Goal: Task Accomplishment & Management: Manage account settings

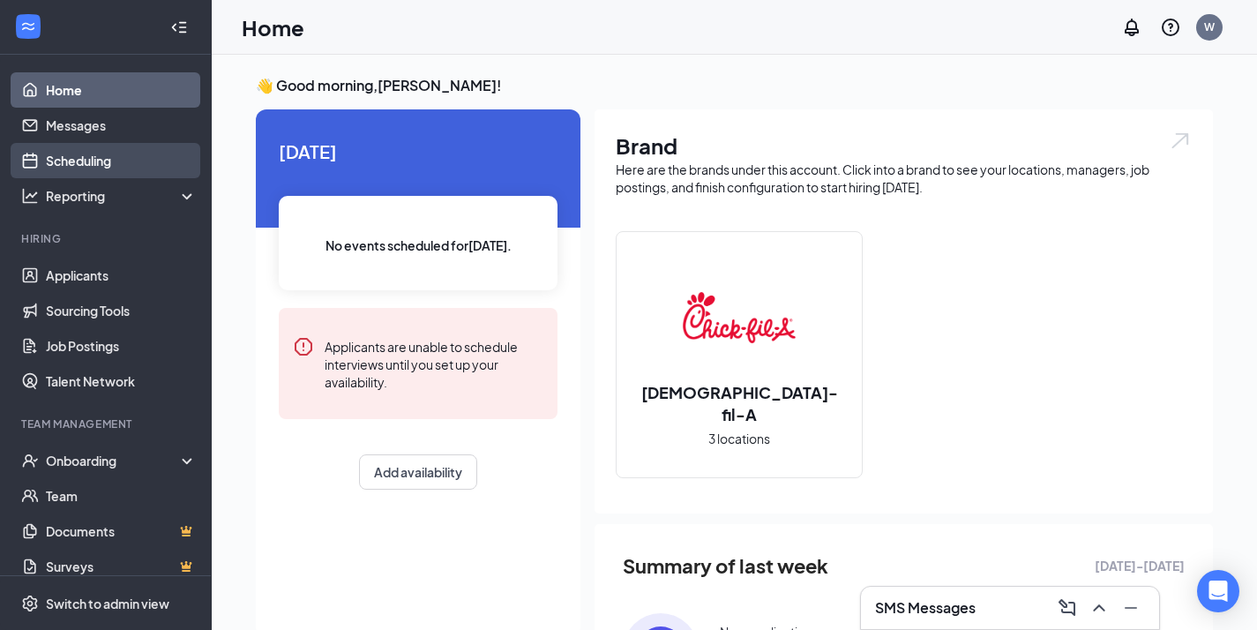
click at [128, 153] on link "Scheduling" at bounding box center [121, 160] width 151 height 35
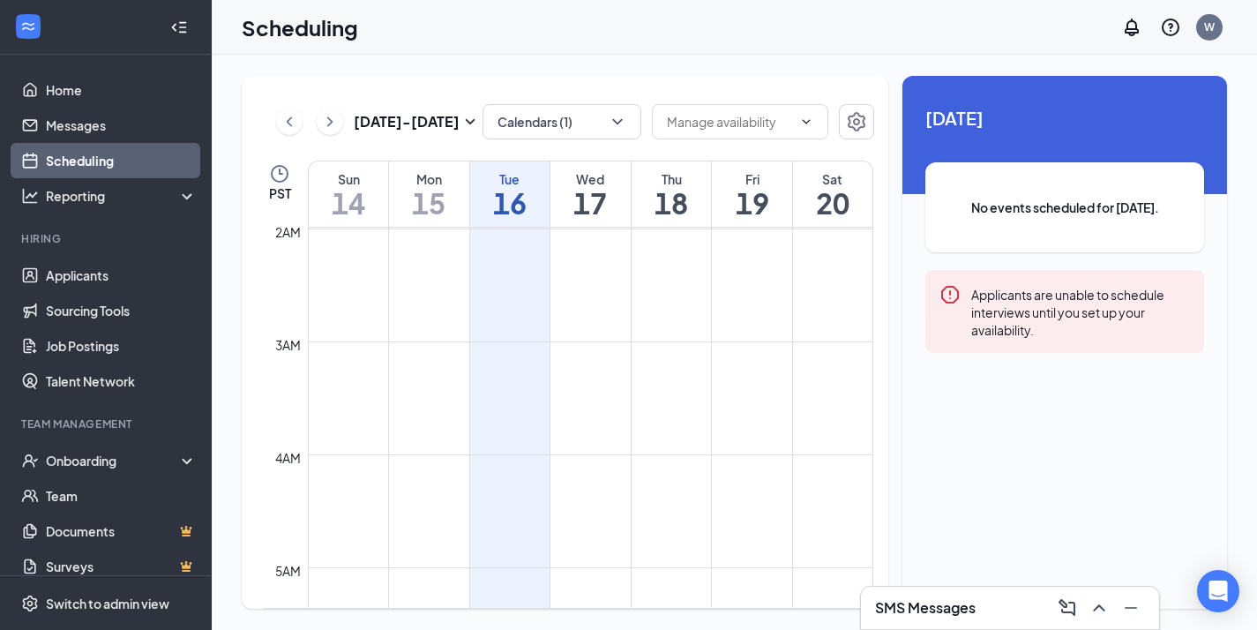
scroll to position [178, 0]
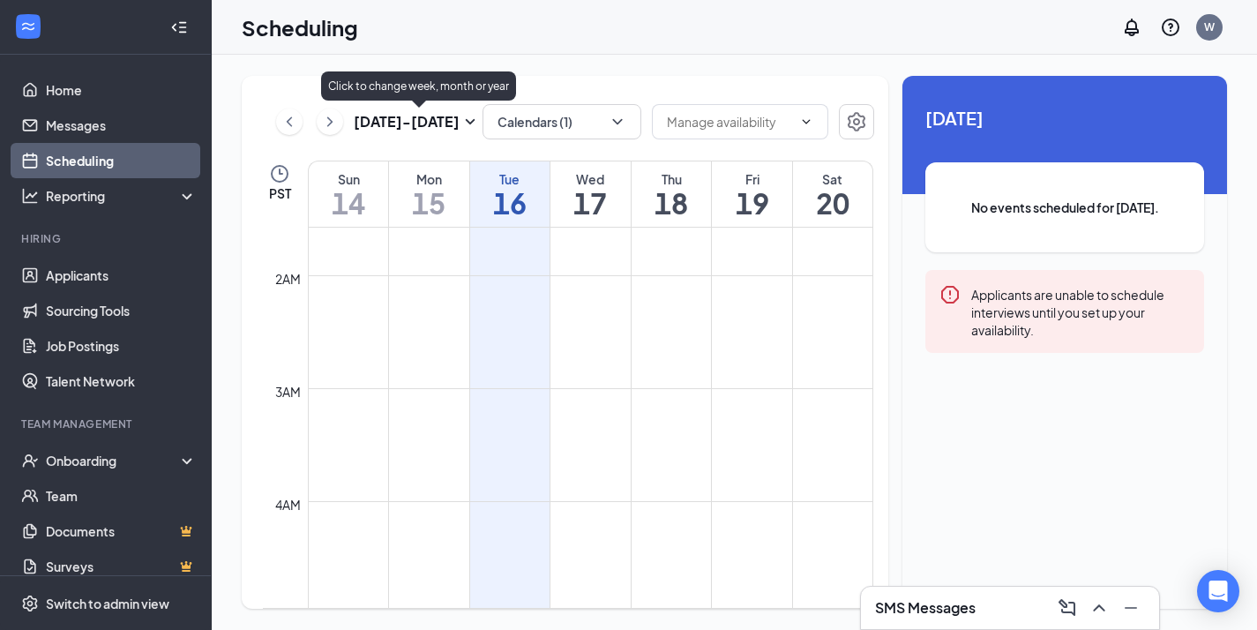
click at [472, 120] on icon "SmallChevronDown" at bounding box center [470, 121] width 21 height 21
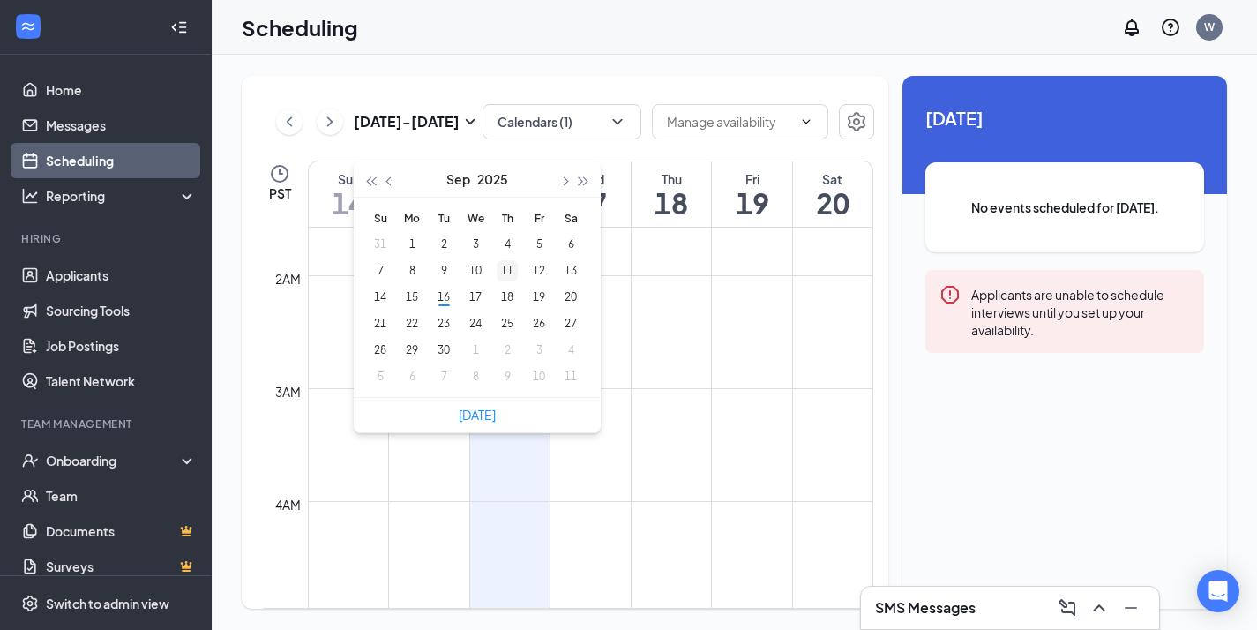
type input "[DATE]"
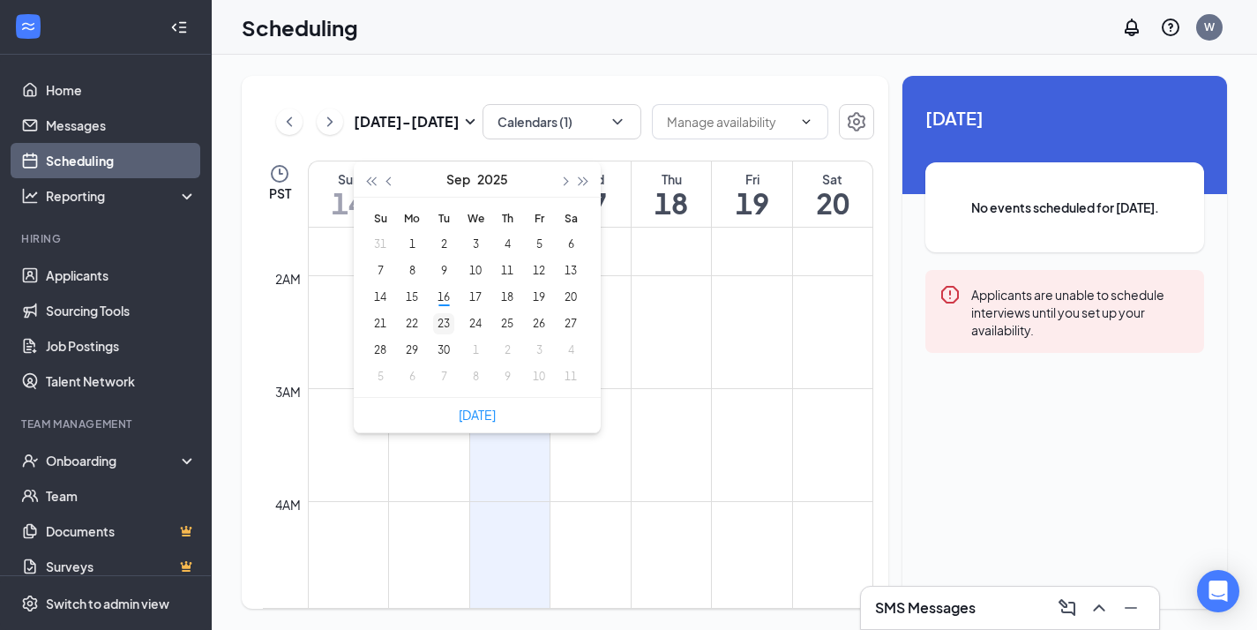
type input "[DATE]"
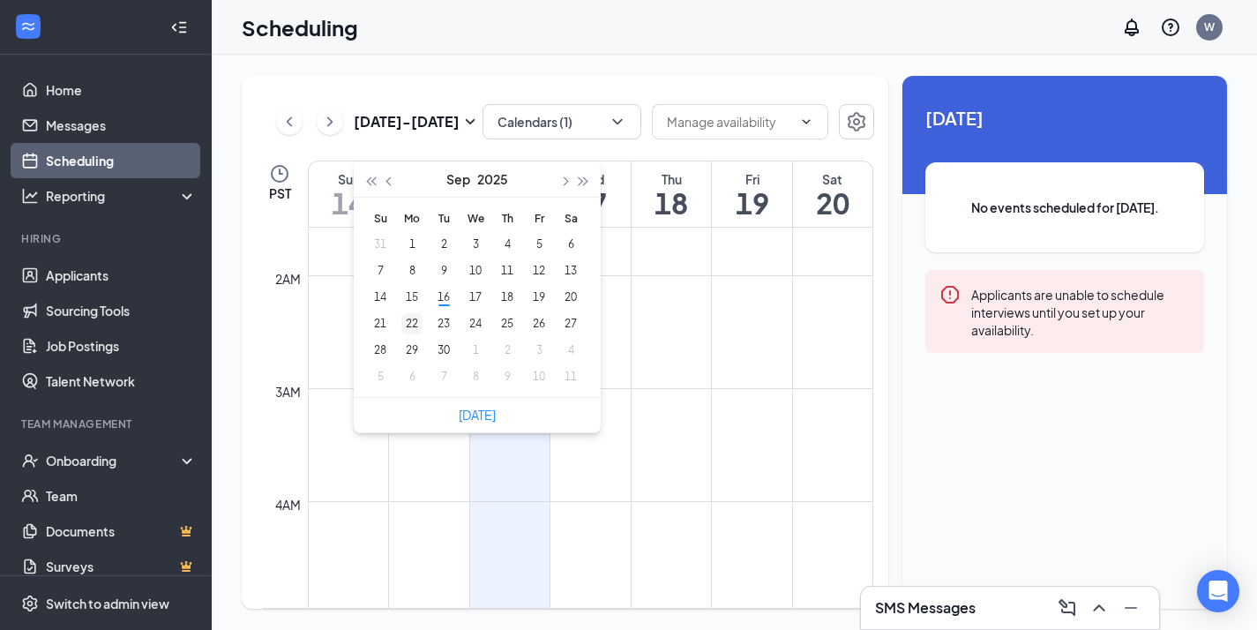
click at [414, 321] on div "22" at bounding box center [411, 323] width 21 height 21
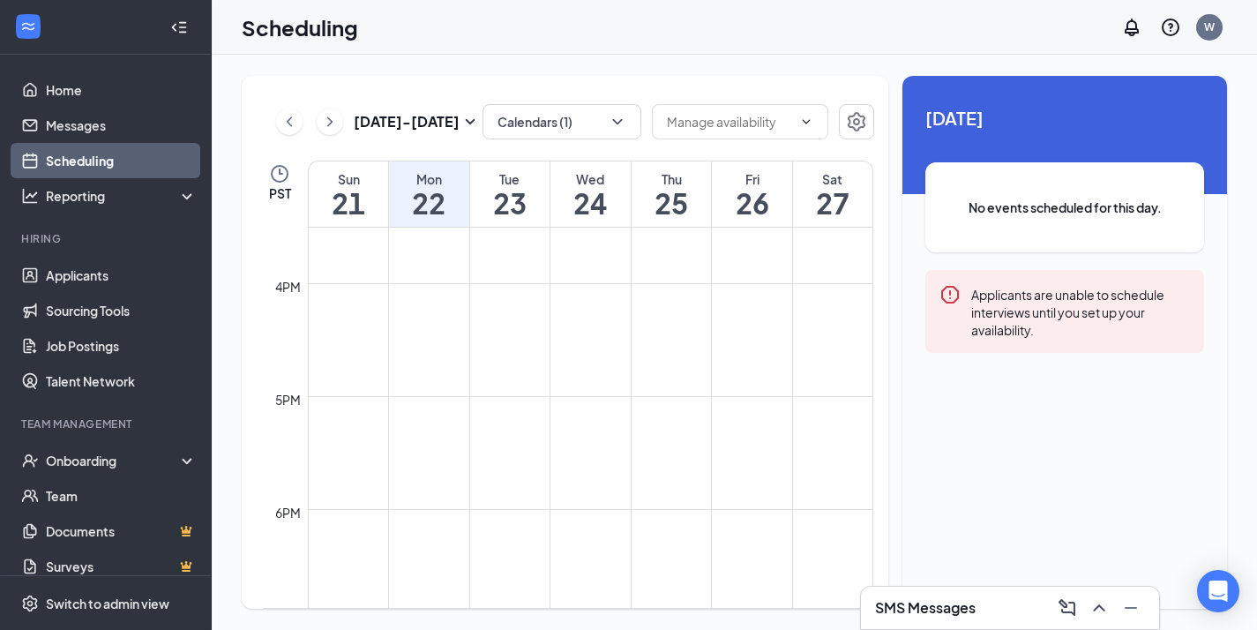
scroll to position [1471, 0]
click at [288, 126] on icon "ChevronLeft" at bounding box center [289, 121] width 18 height 21
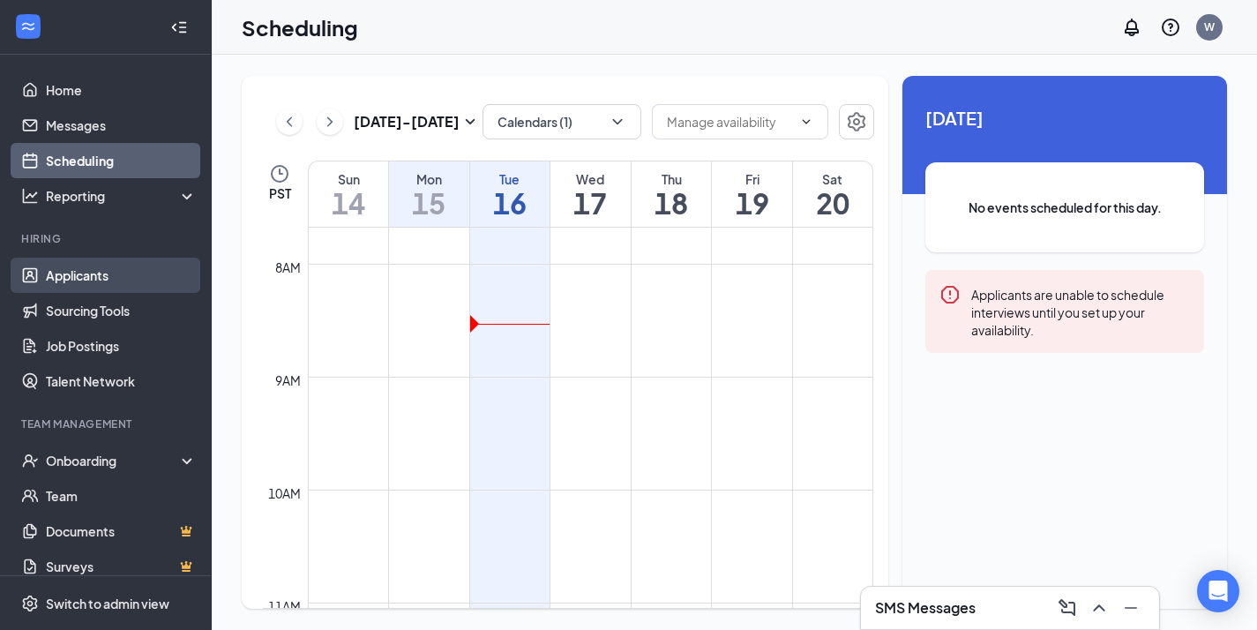
click at [123, 284] on link "Applicants" at bounding box center [121, 275] width 151 height 35
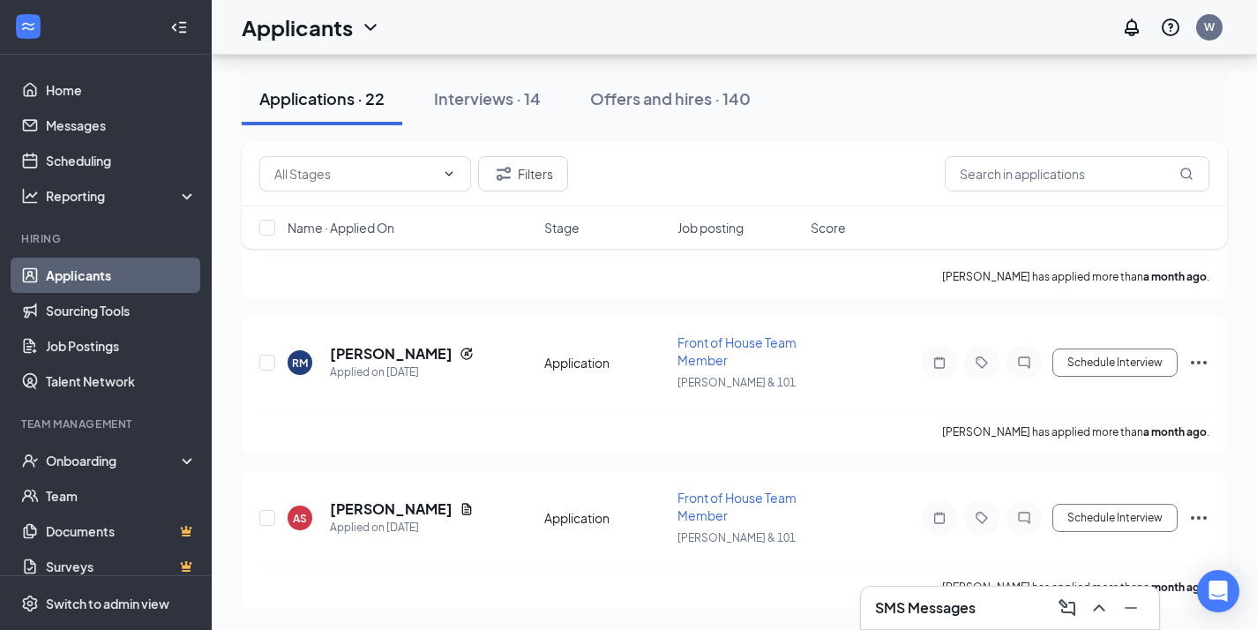
scroll to position [3232, 0]
click at [501, 99] on div "Interviews · 14" at bounding box center [487, 98] width 107 height 22
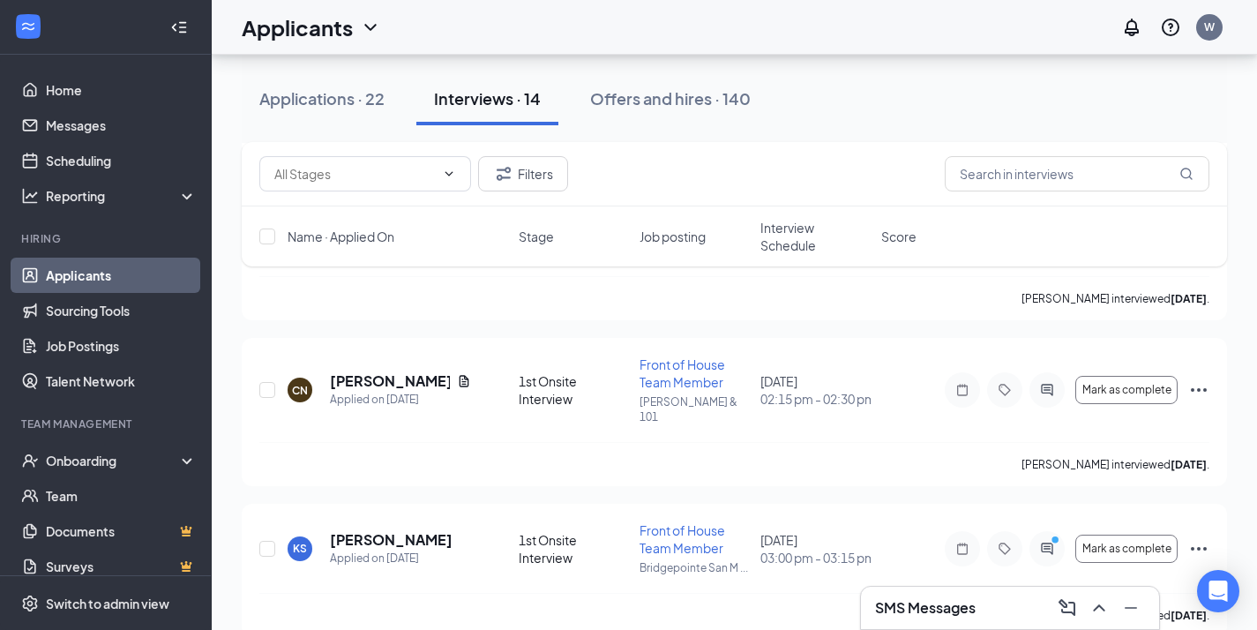
scroll to position [1947, 0]
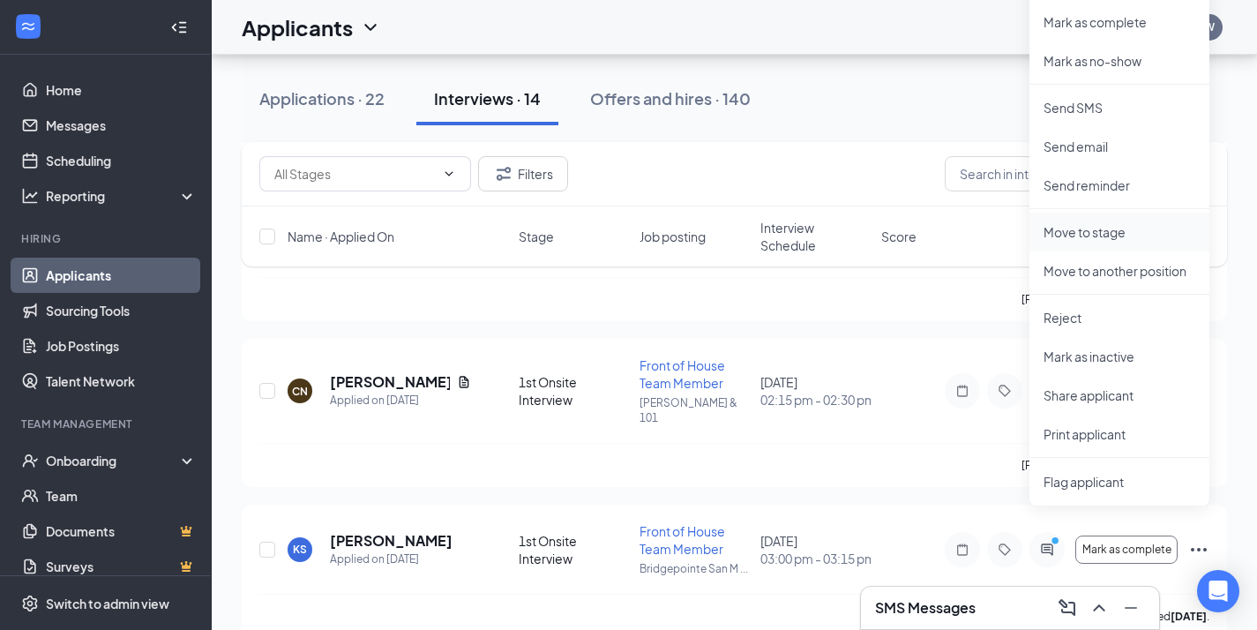
click at [1107, 227] on p "Move to stage" at bounding box center [1119, 232] width 152 height 18
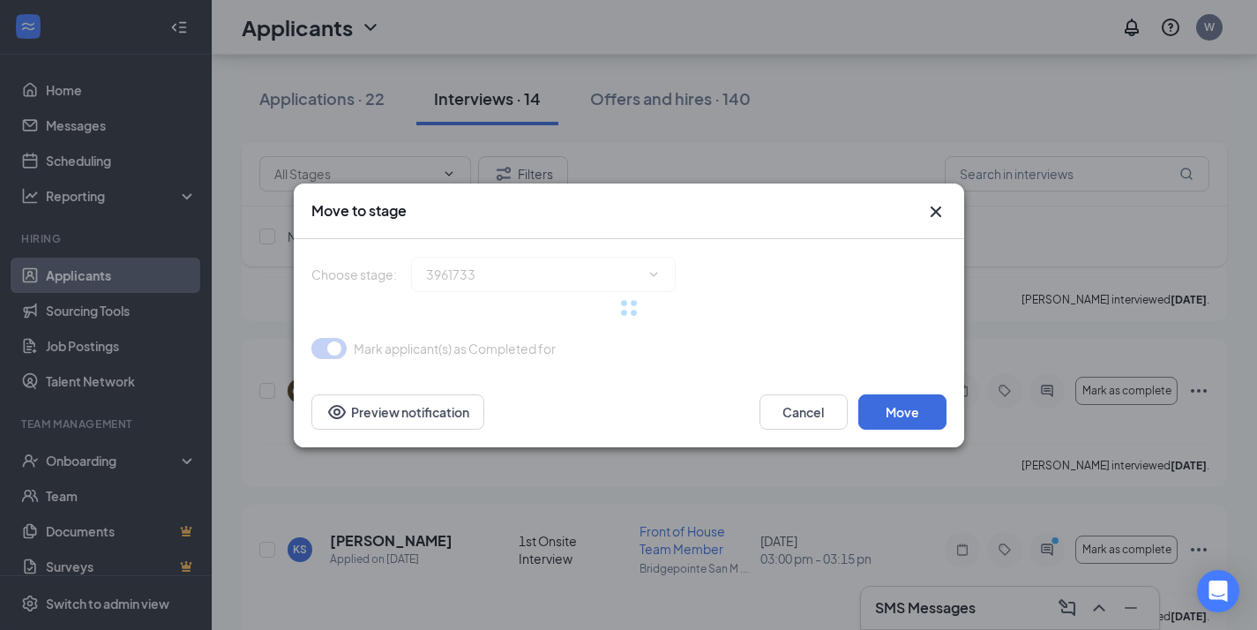
type input "2nd Onsite Interview (next stage)"
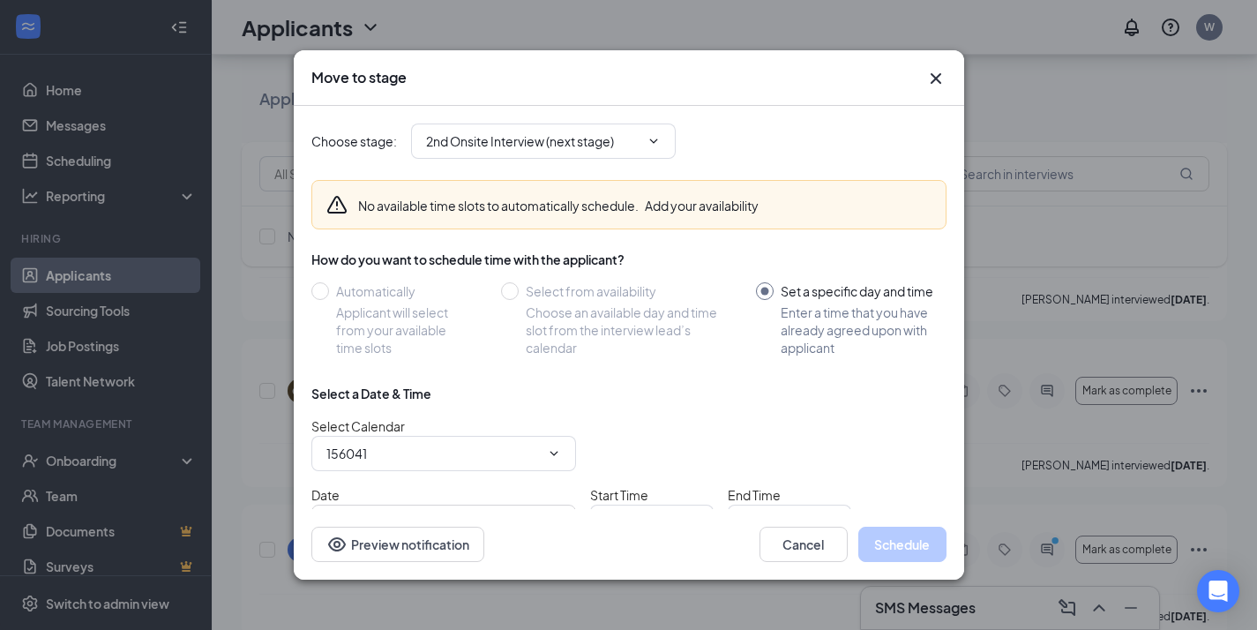
type input "[PERSON_NAME] Calendar"
type input "[DATE]"
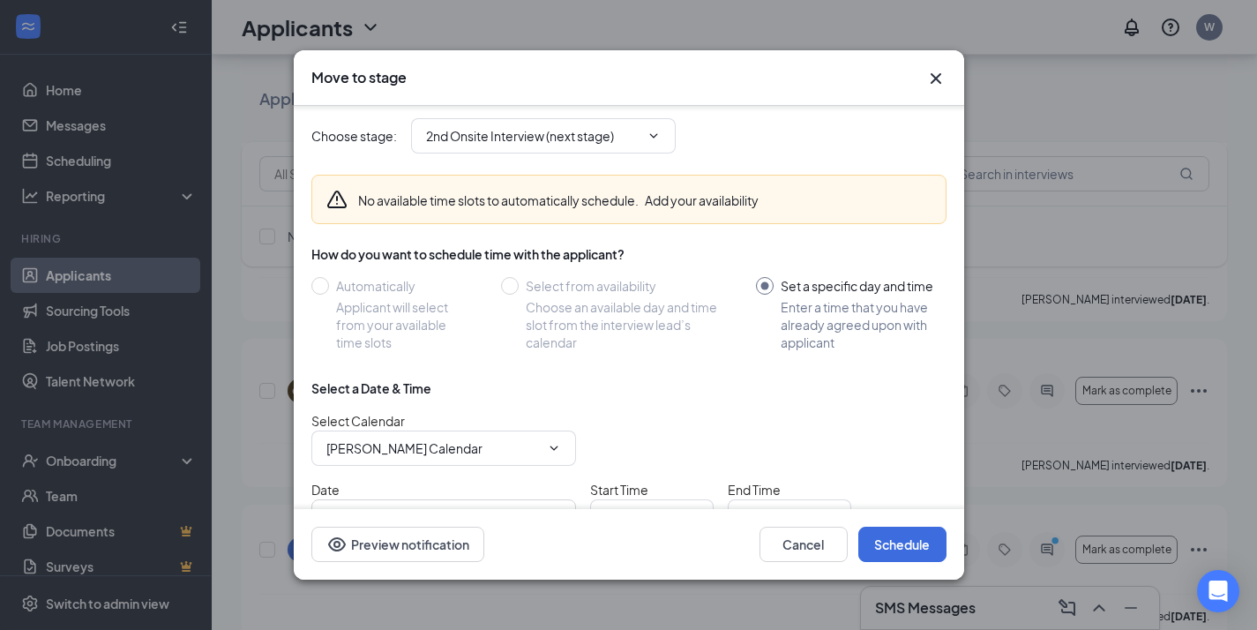
scroll to position [2, 0]
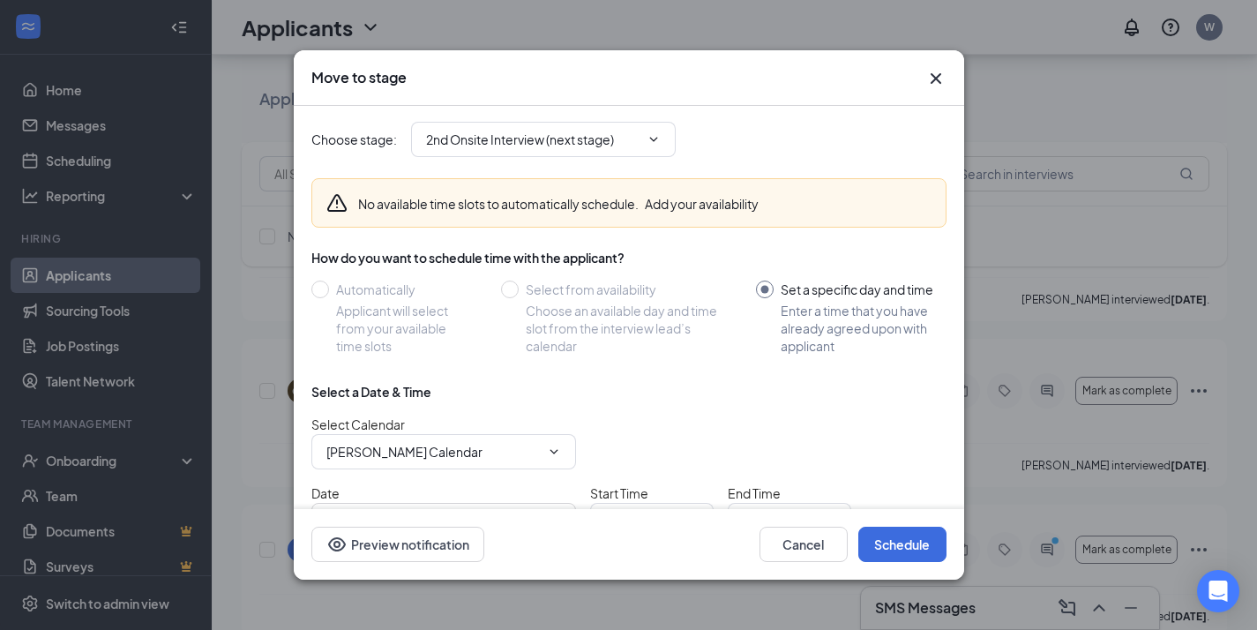
click at [327, 280] on div "How do you want to schedule time with the applicant? Automatically Applicant wi…" at bounding box center [628, 302] width 635 height 106
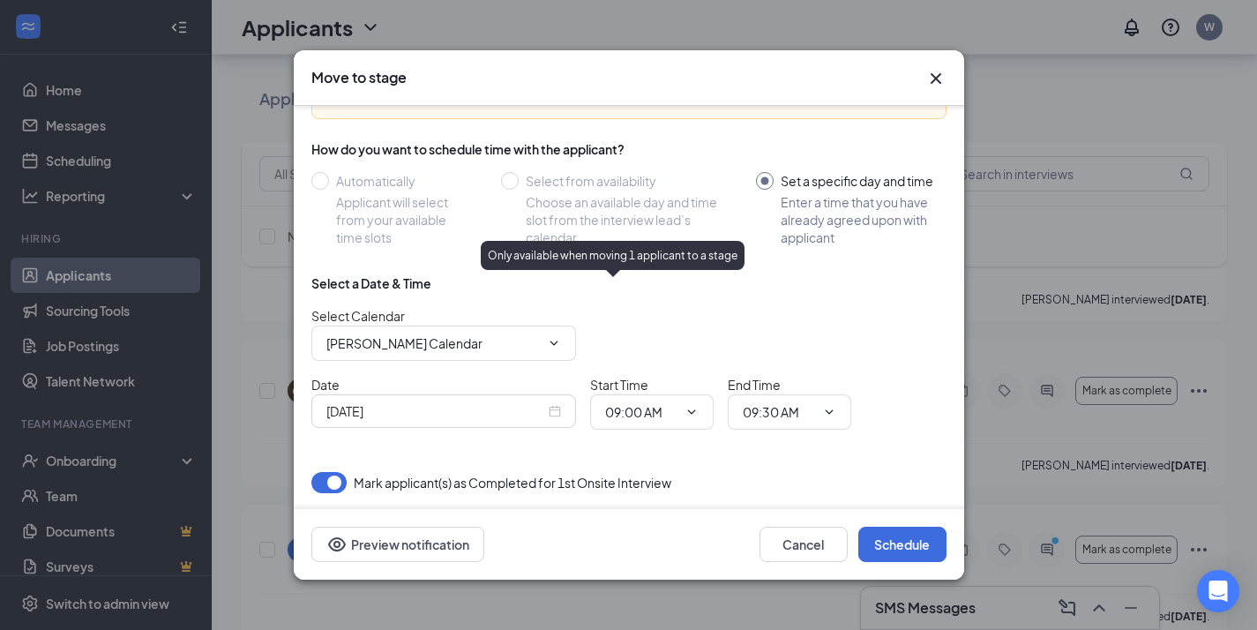
scroll to position [112, 0]
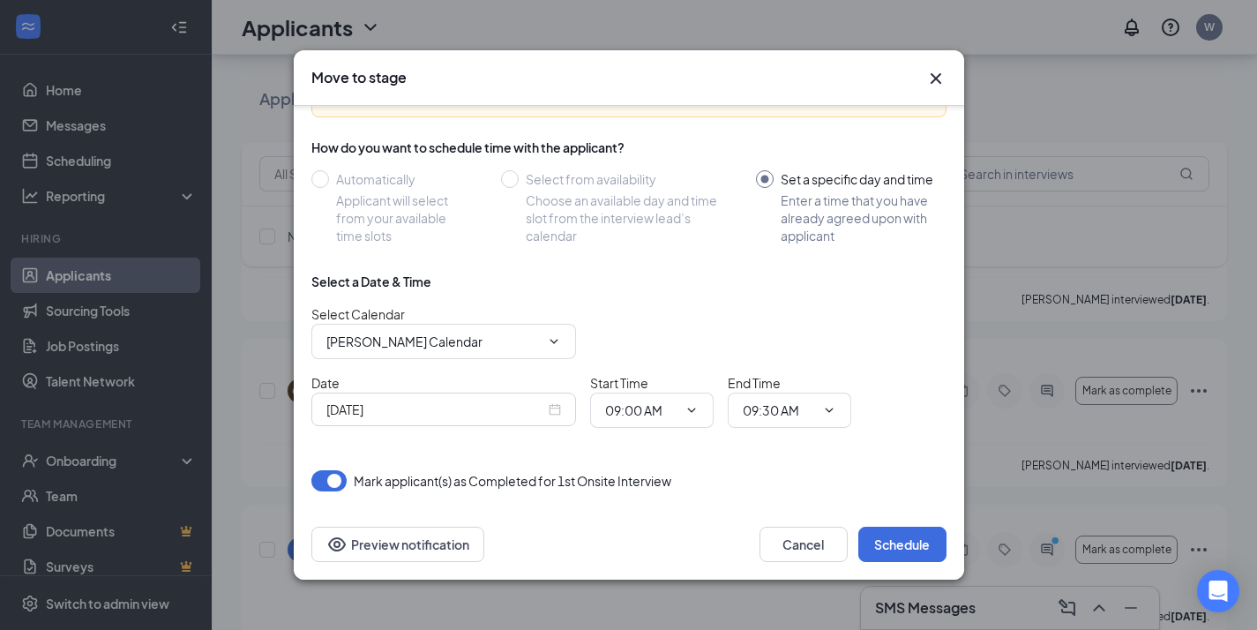
click at [935, 77] on icon "Cross" at bounding box center [935, 78] width 21 height 21
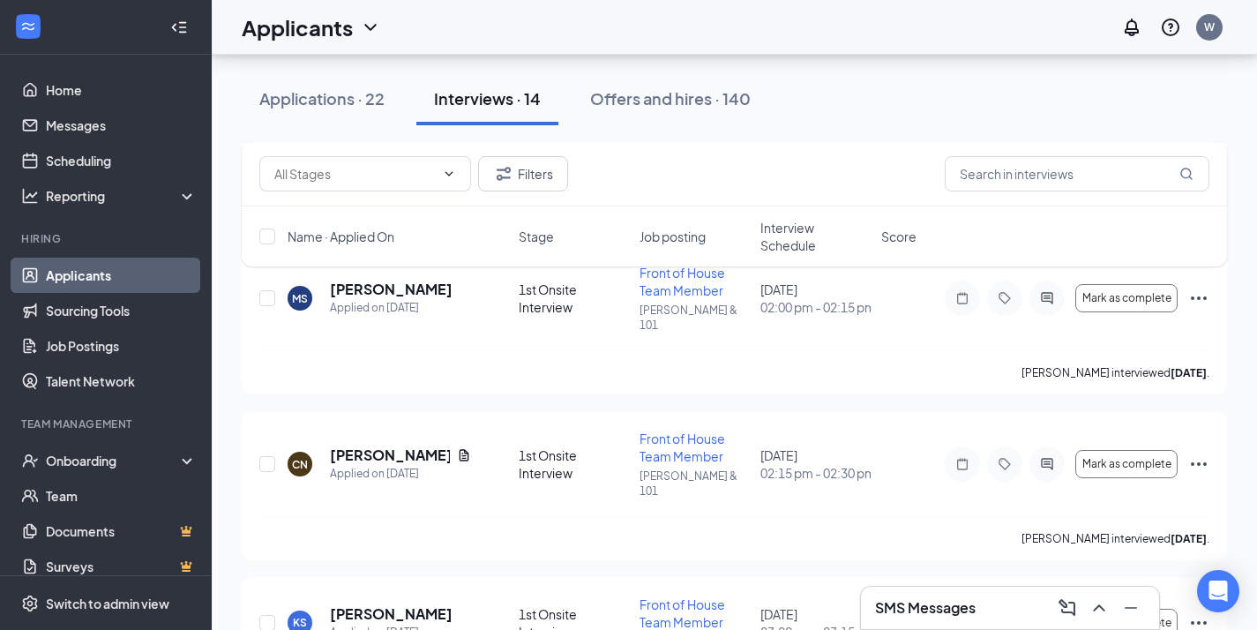
scroll to position [1872, 0]
click at [1047, 609] on icon "PrimaryDot" at bounding box center [1057, 616] width 21 height 14
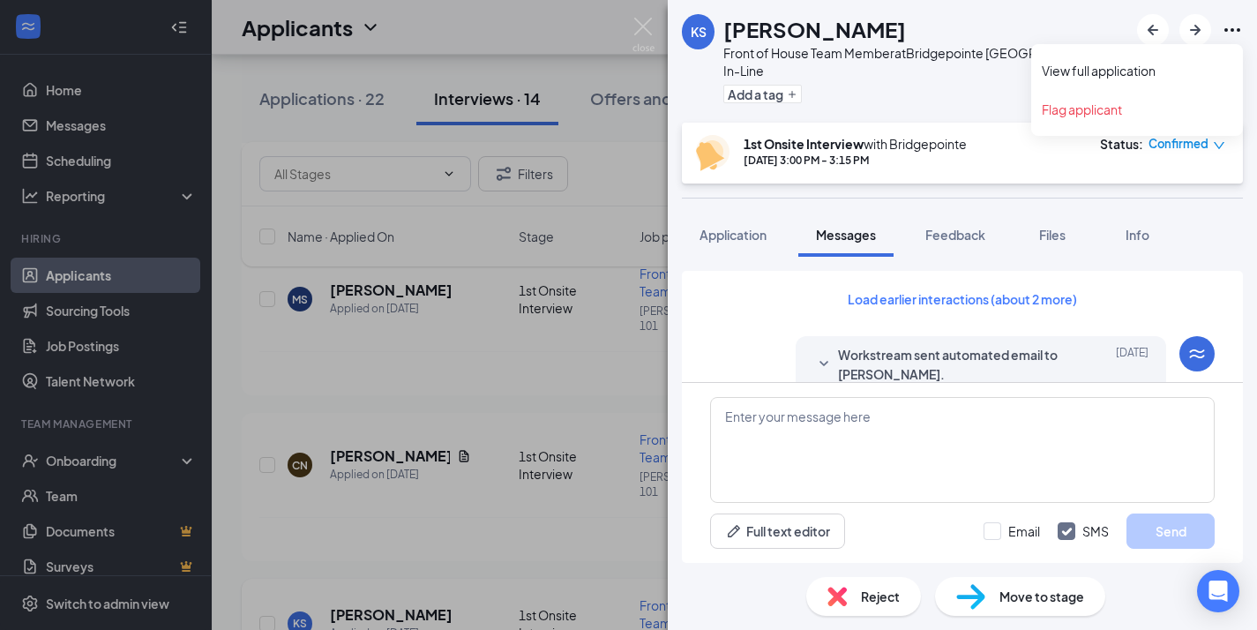
click at [1236, 26] on icon "Ellipses" at bounding box center [1232, 29] width 21 height 21
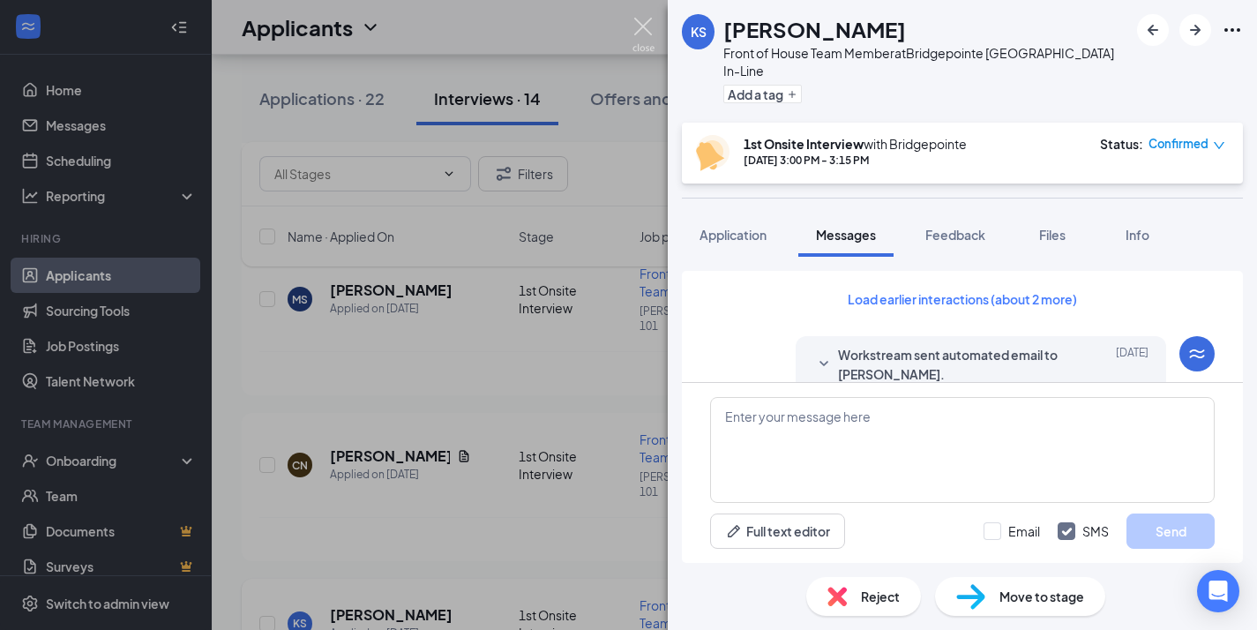
click at [643, 28] on img at bounding box center [643, 35] width 22 height 34
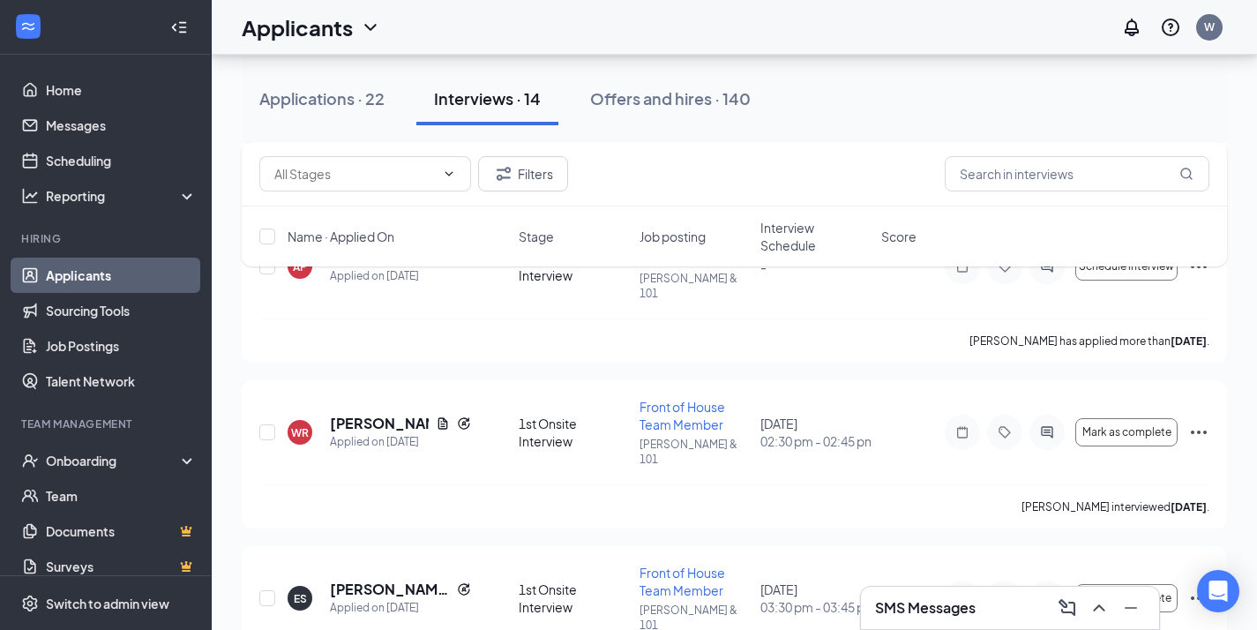
scroll to position [1065, 0]
